Goal: Task Accomplishment & Management: Complete application form

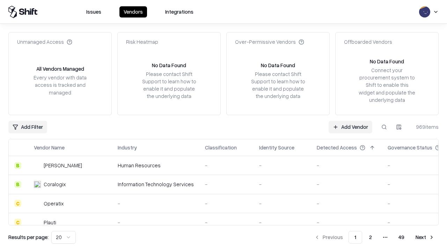
click at [351, 127] on link "Add Vendor" at bounding box center [351, 127] width 44 height 13
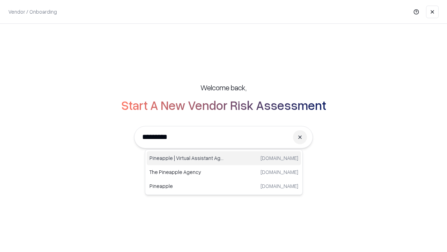
click at [224, 158] on div "Pineapple | Virtual Assistant Agency [DOMAIN_NAME]" at bounding box center [224, 158] width 154 height 14
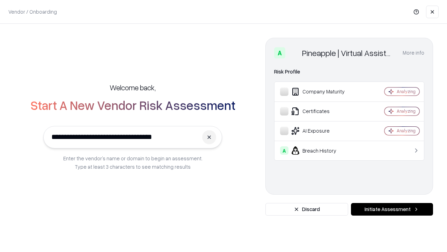
type input "**********"
click at [392, 209] on button "Initiate Assessment" at bounding box center [392, 209] width 82 height 13
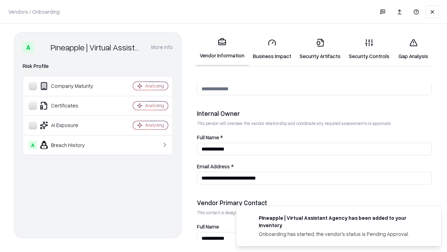
scroll to position [362, 0]
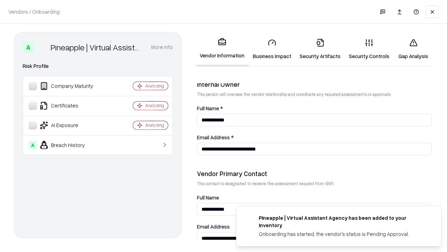
click at [320, 49] on link "Security Artifacts" at bounding box center [320, 49] width 49 height 33
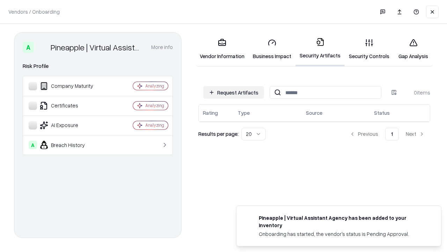
click at [234, 92] on button "Request Artifacts" at bounding box center [233, 92] width 61 height 13
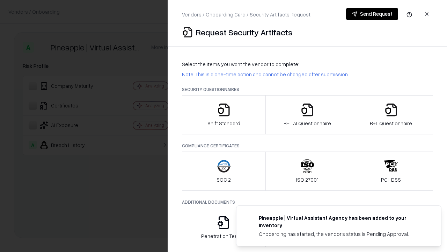
click at [391, 115] on icon "button" at bounding box center [391, 110] width 14 height 14
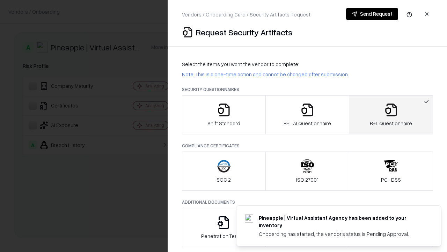
click at [307, 115] on icon "button" at bounding box center [308, 110] width 14 height 14
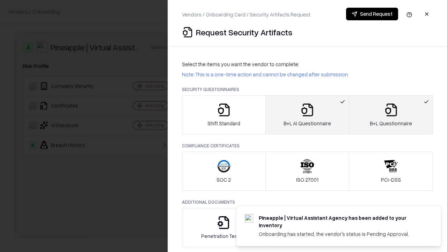
click at [372, 14] on button "Send Request" at bounding box center [372, 14] width 52 height 13
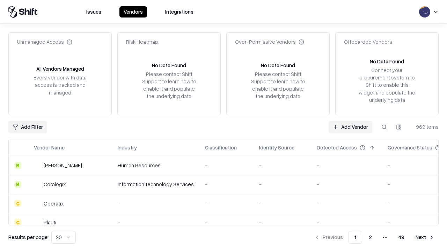
click at [384, 127] on button at bounding box center [384, 127] width 13 height 13
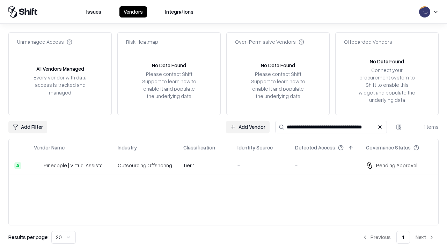
type input "**********"
click at [228, 165] on td "Tier 1" at bounding box center [205, 165] width 54 height 19
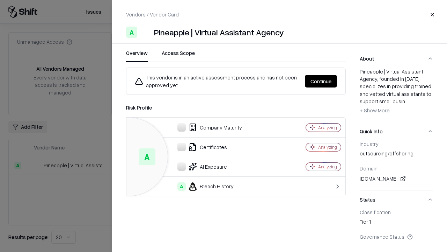
click at [321, 81] on button "Continue" at bounding box center [321, 81] width 32 height 13
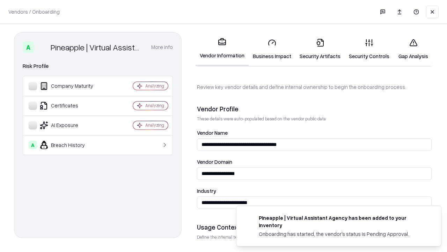
click at [320, 49] on link "Security Artifacts" at bounding box center [320, 49] width 49 height 33
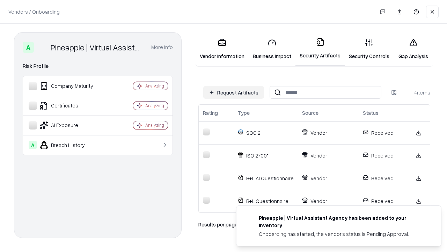
click at [414, 49] on link "Gap Analysis" at bounding box center [413, 49] width 39 height 33
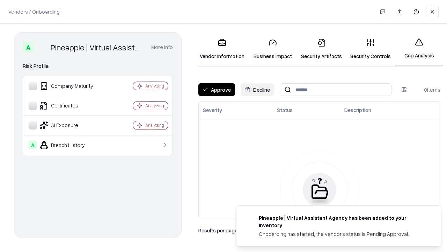
click at [217, 89] on button "Approve" at bounding box center [217, 89] width 37 height 13
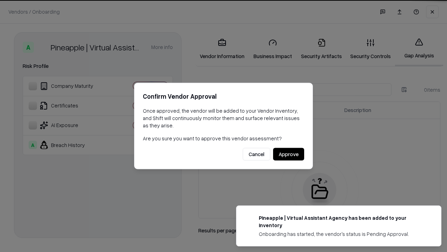
click at [289, 154] on button "Approve" at bounding box center [288, 154] width 31 height 13
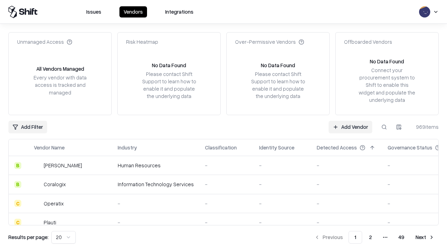
type input "**********"
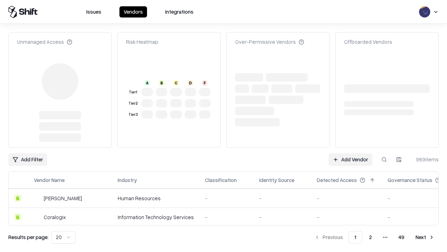
click at [351, 153] on link "Add Vendor" at bounding box center [351, 159] width 44 height 13
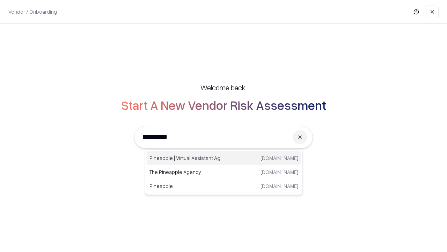
click at [224, 158] on div "Pineapple | Virtual Assistant Agency [DOMAIN_NAME]" at bounding box center [224, 158] width 154 height 14
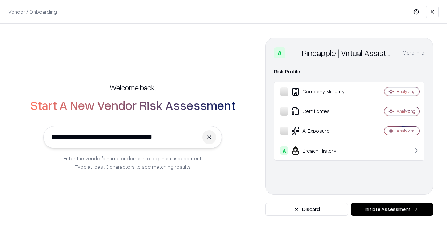
type input "**********"
click at [392, 209] on button "Initiate Assessment" at bounding box center [392, 209] width 82 height 13
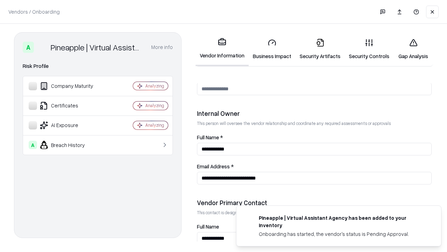
scroll to position [362, 0]
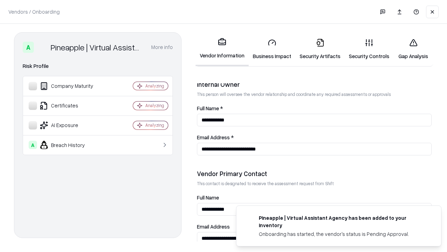
click at [414, 49] on link "Gap Analysis" at bounding box center [413, 49] width 39 height 33
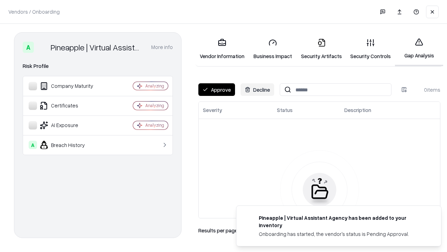
click at [217, 89] on button "Approve" at bounding box center [217, 89] width 37 height 13
